Goal: Task Accomplishment & Management: Understand process/instructions

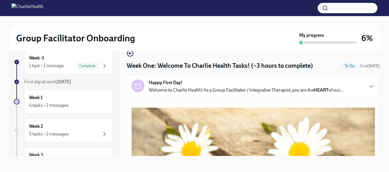
scroll to position [686, 0]
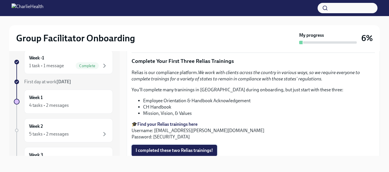
click at [167, 148] on span "I completed these two Relias trainings!" at bounding box center [174, 151] width 77 height 6
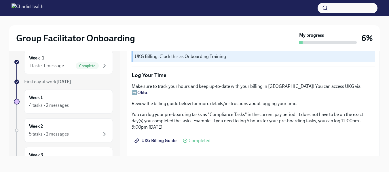
scroll to position [582, 0]
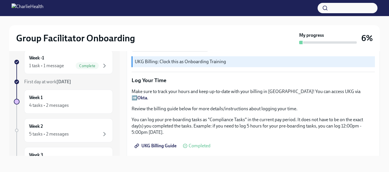
click at [147, 95] on strong "Okta" at bounding box center [142, 97] width 10 height 5
click at [165, 143] on span "UKG Billing Guide" at bounding box center [156, 146] width 41 height 6
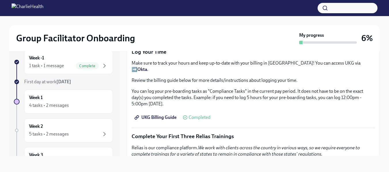
scroll to position [605, 0]
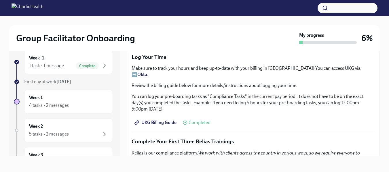
click at [147, 72] on strong "Okta" at bounding box center [142, 74] width 10 height 5
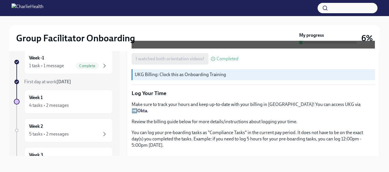
scroll to position [551, 0]
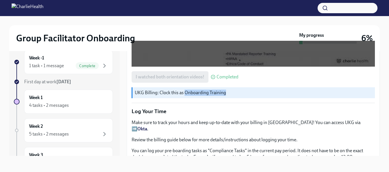
drag, startPoint x: 224, startPoint y: 89, endPoint x: 185, endPoint y: 92, distance: 39.8
click at [185, 92] on p "UKG Billing: Clock this as Onboarding Training" at bounding box center [254, 93] width 238 height 6
copy p "Onboarding Training"
click at [56, 64] on div "1 task • 1 message" at bounding box center [46, 66] width 35 height 6
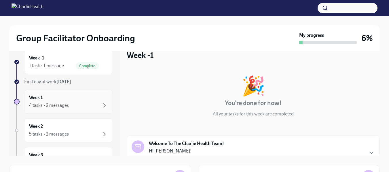
click at [62, 108] on div "4 tasks • 2 messages" at bounding box center [49, 105] width 40 height 6
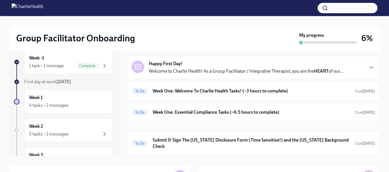
scroll to position [20, 0]
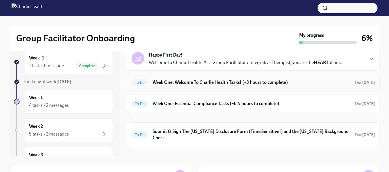
click at [250, 82] on h6 "Week One: Welcome To Charlie Health Tasks! (~3 hours to complete)" at bounding box center [251, 82] width 198 height 6
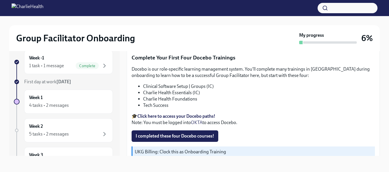
scroll to position [790, 0]
